Goal: Information Seeking & Learning: Learn about a topic

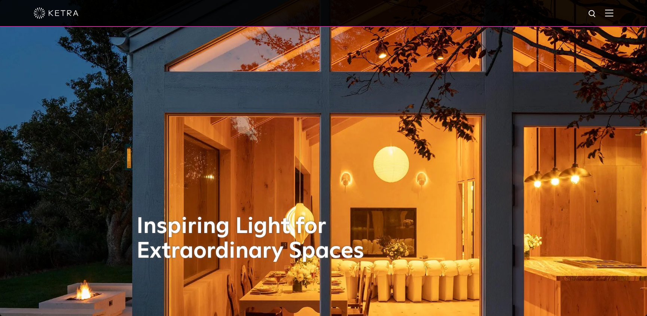
click at [631, 10] on div at bounding box center [323, 13] width 647 height 27
click at [613, 15] on img at bounding box center [609, 12] width 8 height 7
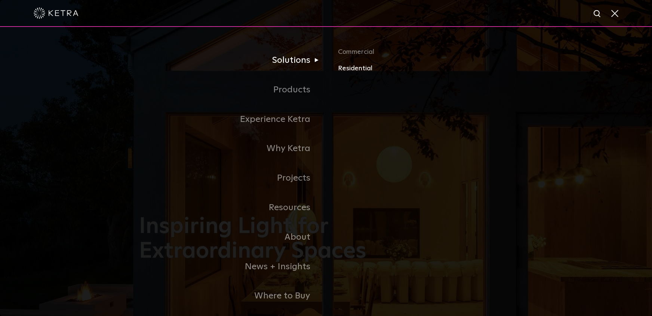
click at [358, 71] on link "Residential" at bounding box center [425, 68] width 175 height 11
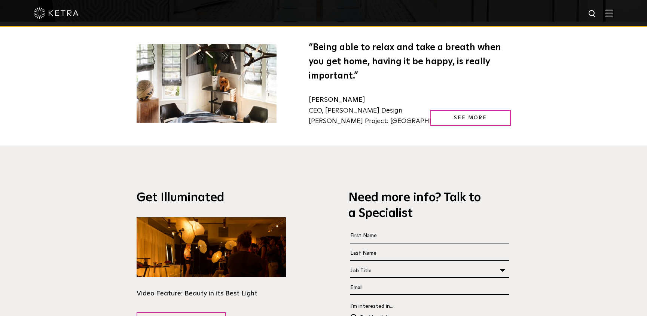
scroll to position [1361, 0]
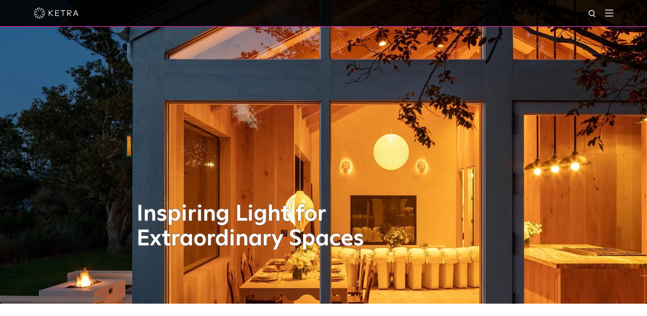
scroll to position [13, 0]
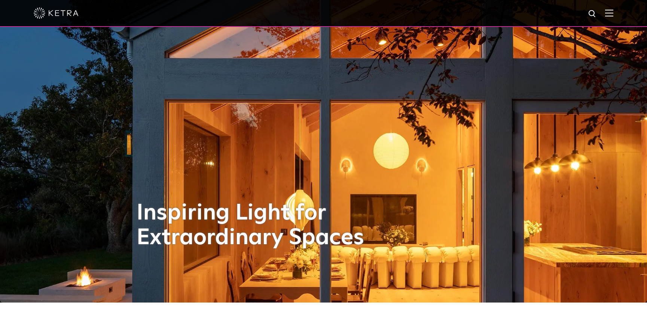
click at [619, 17] on div at bounding box center [323, 13] width 647 height 27
click at [613, 14] on img at bounding box center [609, 12] width 8 height 7
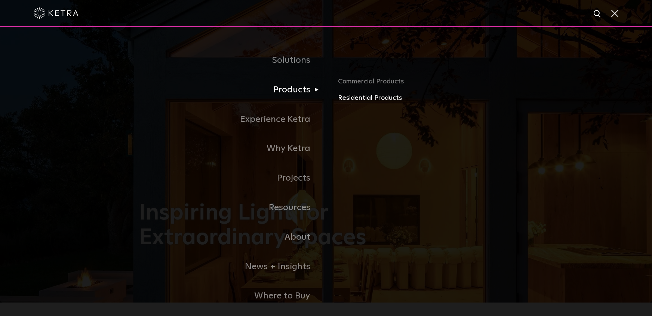
click at [359, 95] on link "Residential Products" at bounding box center [425, 98] width 175 height 11
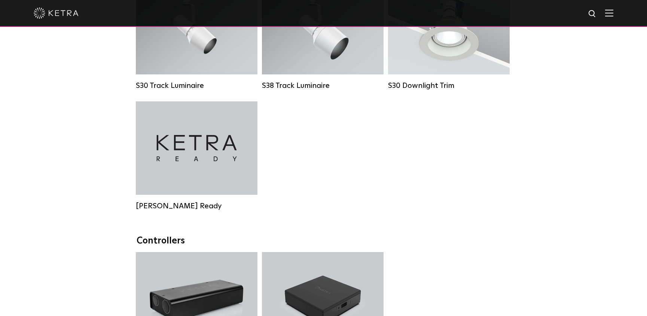
scroll to position [656, 0]
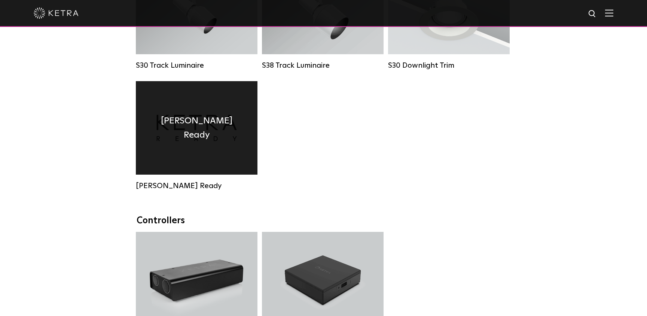
click at [180, 123] on h4 "Ketra Ready" at bounding box center [196, 128] width 99 height 29
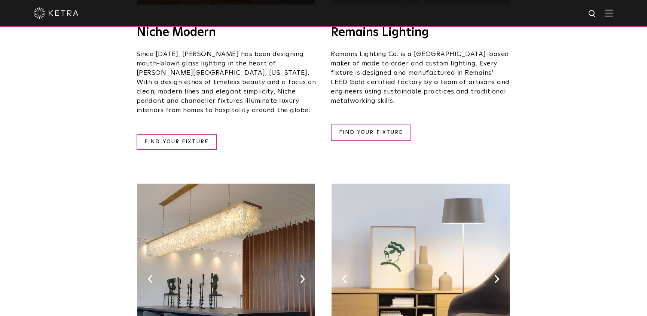
scroll to position [1081, 0]
